Goal: Navigation & Orientation: Find specific page/section

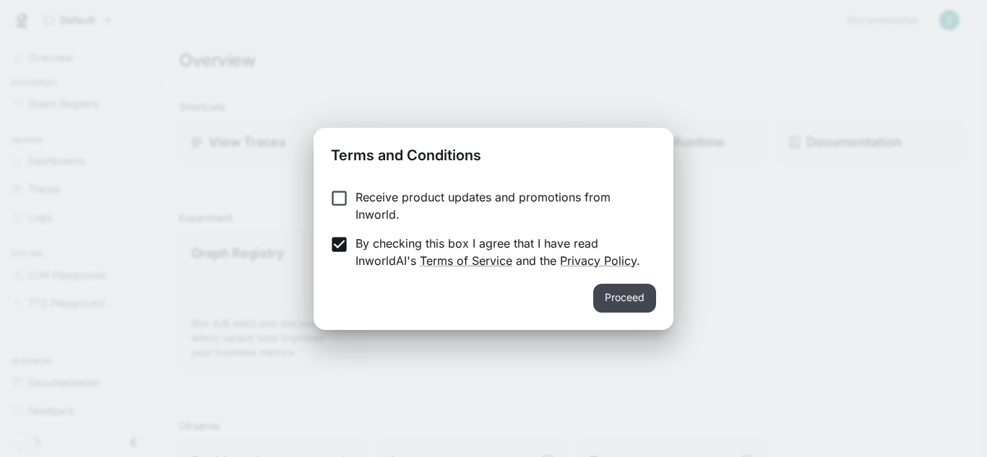
click at [613, 295] on button "Proceed" at bounding box center [624, 298] width 63 height 29
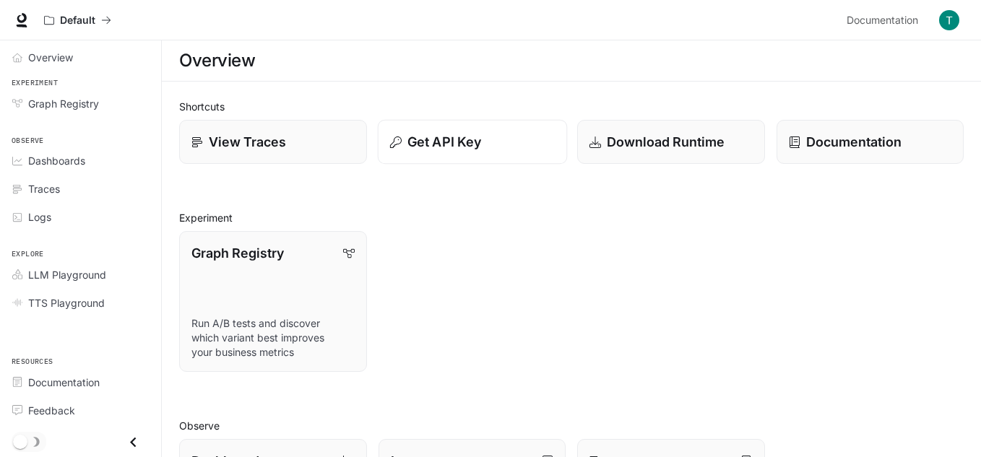
click at [456, 137] on p "Get API Key" at bounding box center [444, 142] width 74 height 20
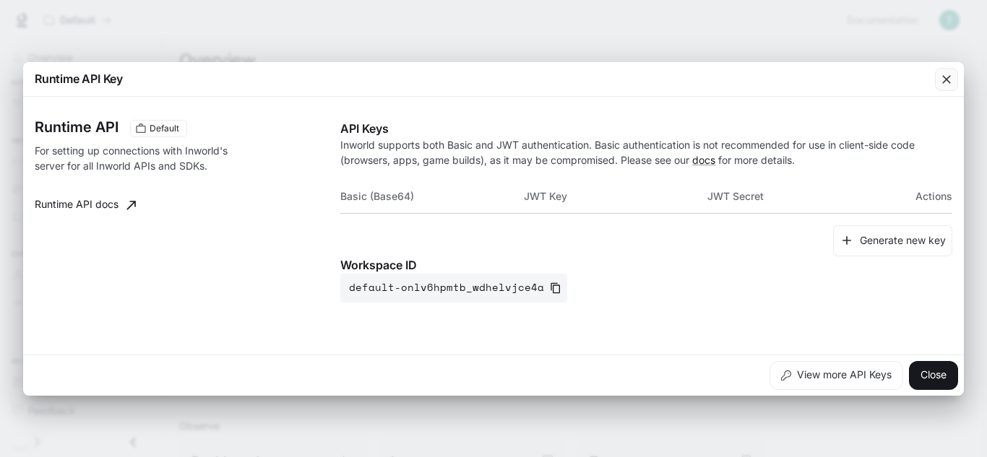
click at [941, 76] on icon "button" at bounding box center [946, 79] width 14 height 14
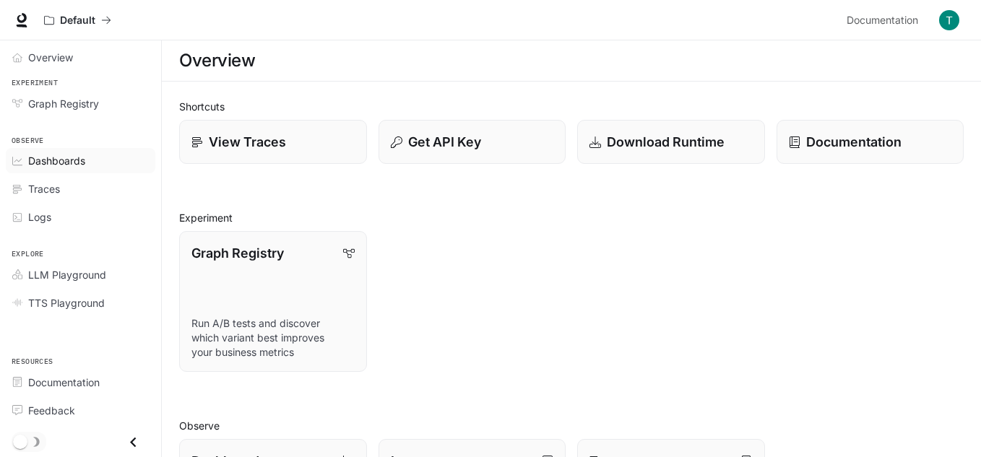
click at [72, 171] on link "Dashboards" at bounding box center [81, 160] width 150 height 25
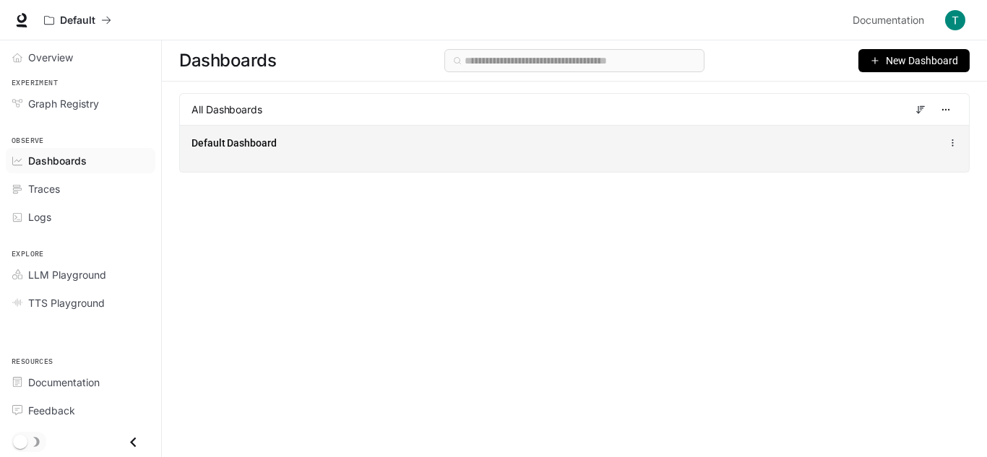
click at [681, 155] on div "Default Dashboard" at bounding box center [574, 148] width 789 height 47
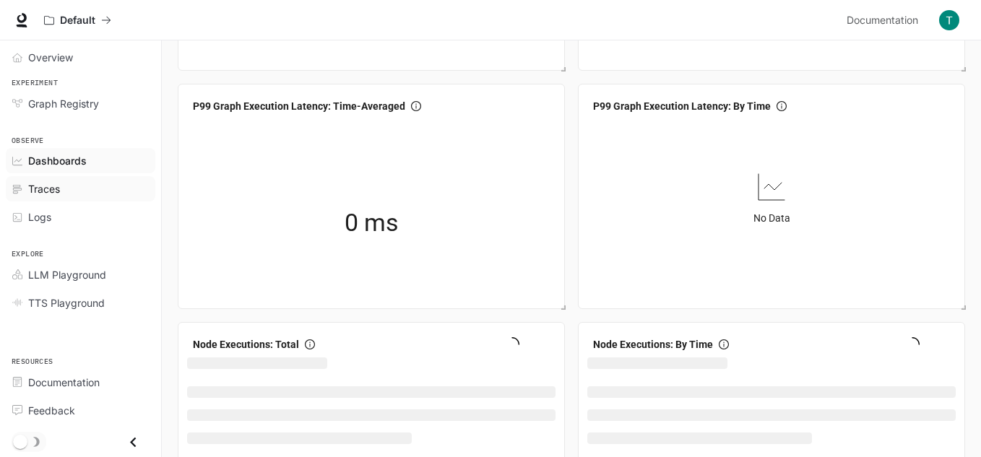
scroll to position [289, 0]
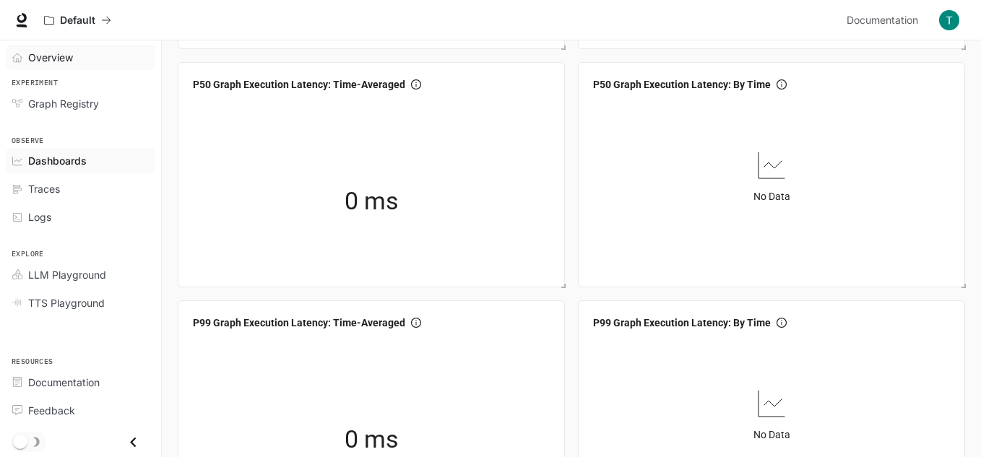
click at [57, 60] on span "Overview" at bounding box center [50, 57] width 45 height 15
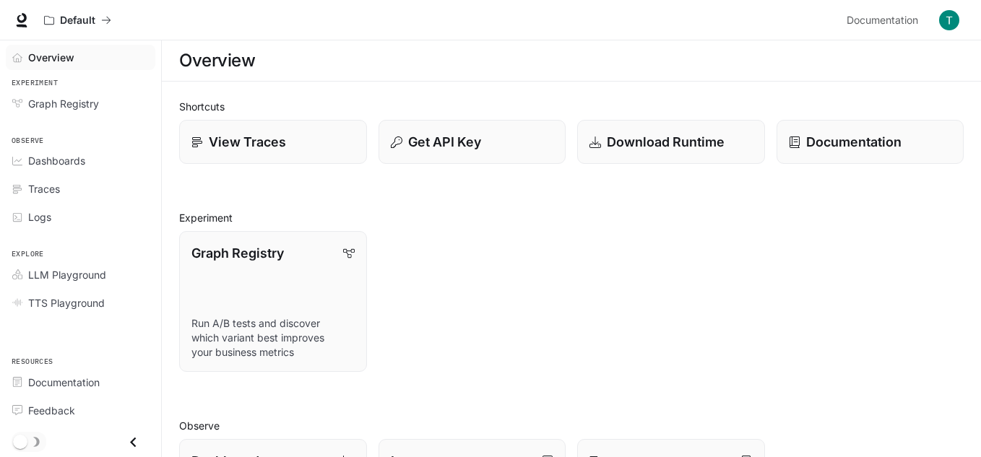
click at [948, 25] on img "button" at bounding box center [949, 20] width 20 height 20
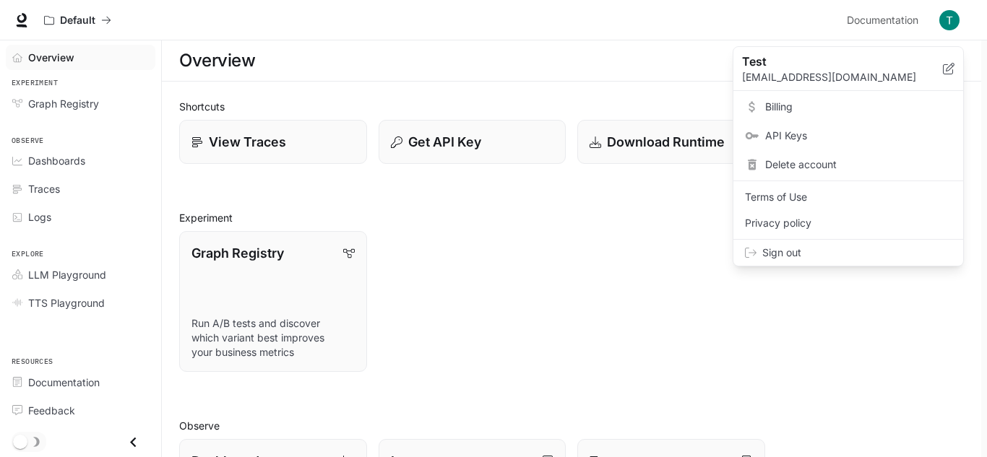
click at [788, 254] on span "Sign out" at bounding box center [856, 253] width 189 height 14
